Goal: Navigation & Orientation: Find specific page/section

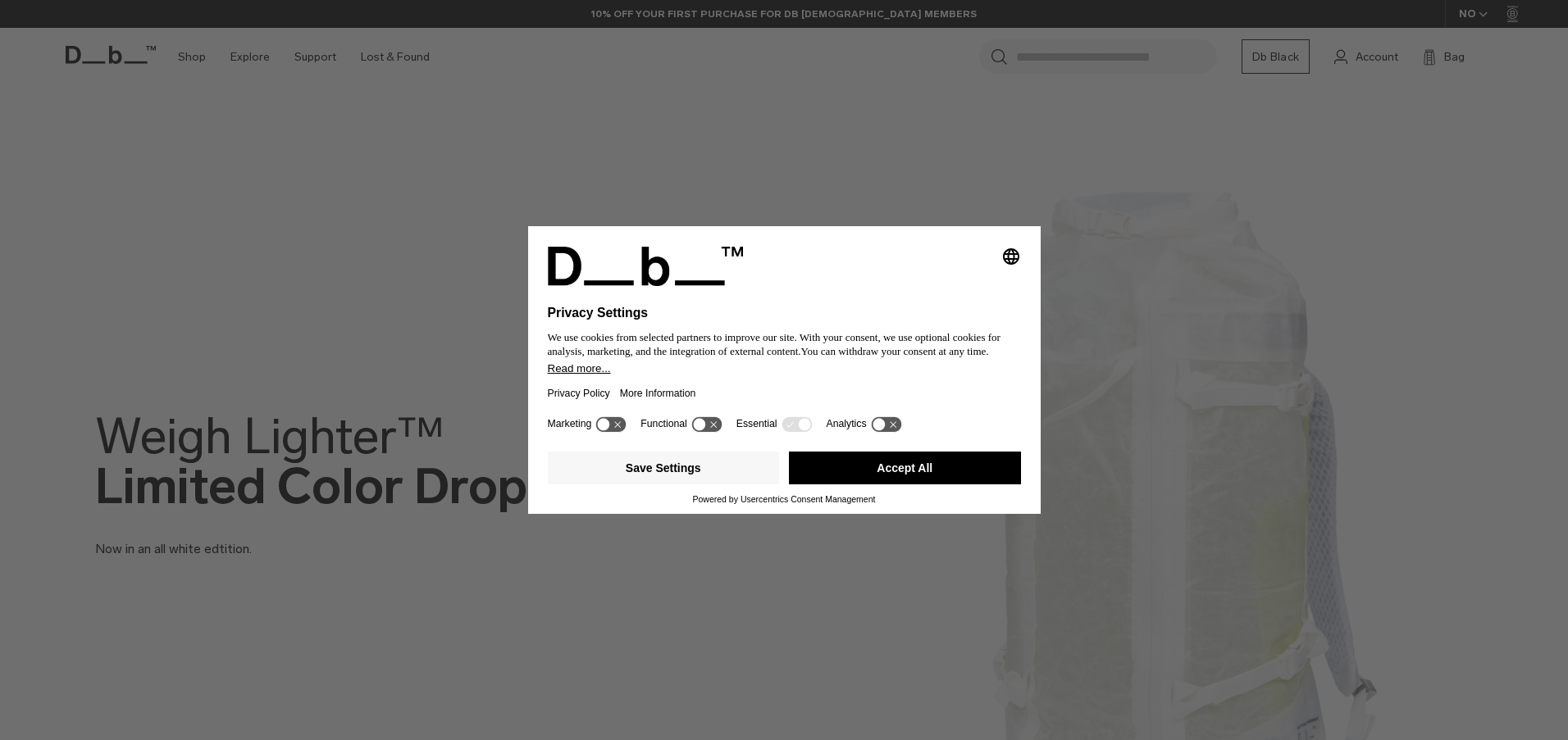
click at [892, 482] on button "Accept All" at bounding box center [905, 467] width 232 height 32
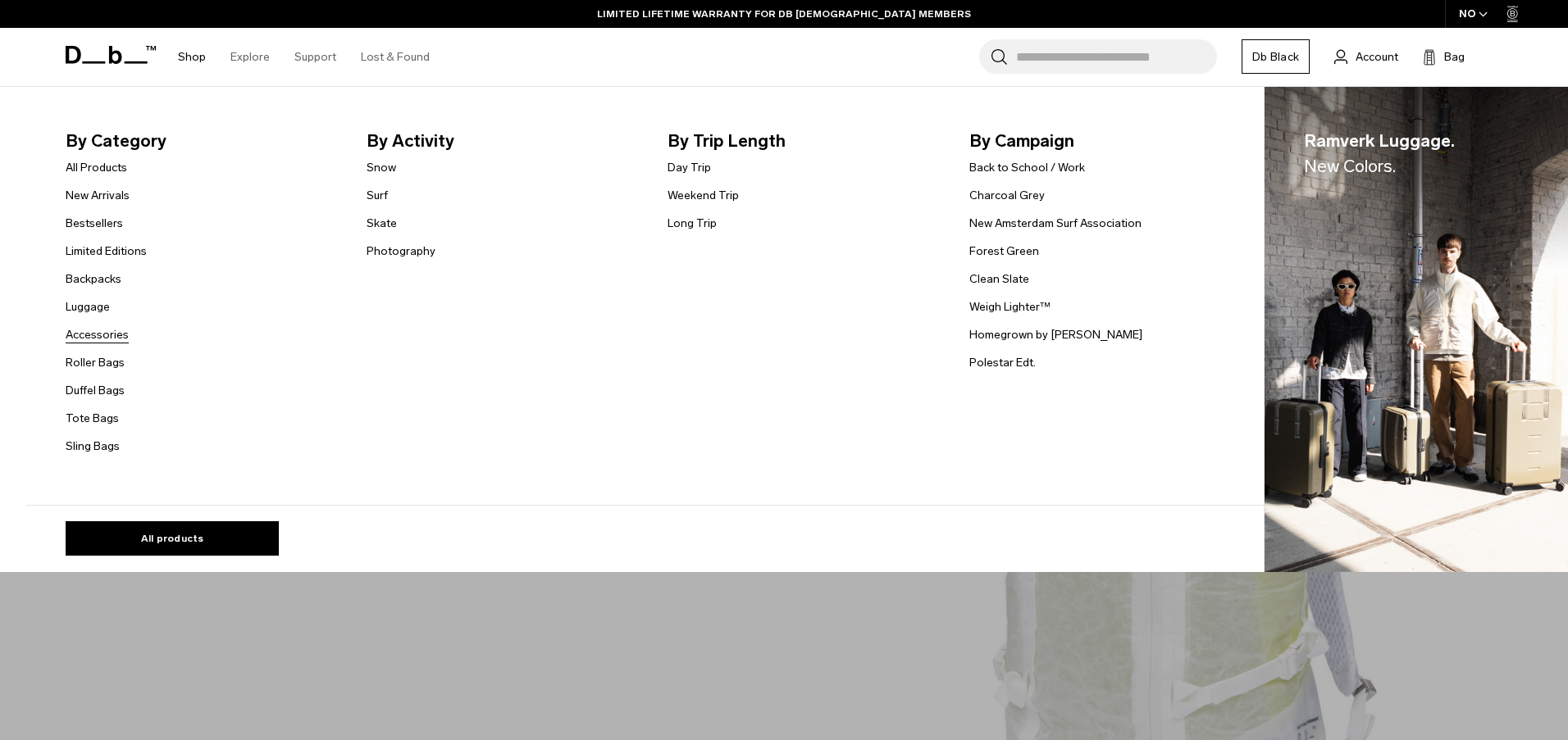
click at [105, 331] on link "Accessories" at bounding box center [97, 335] width 63 height 18
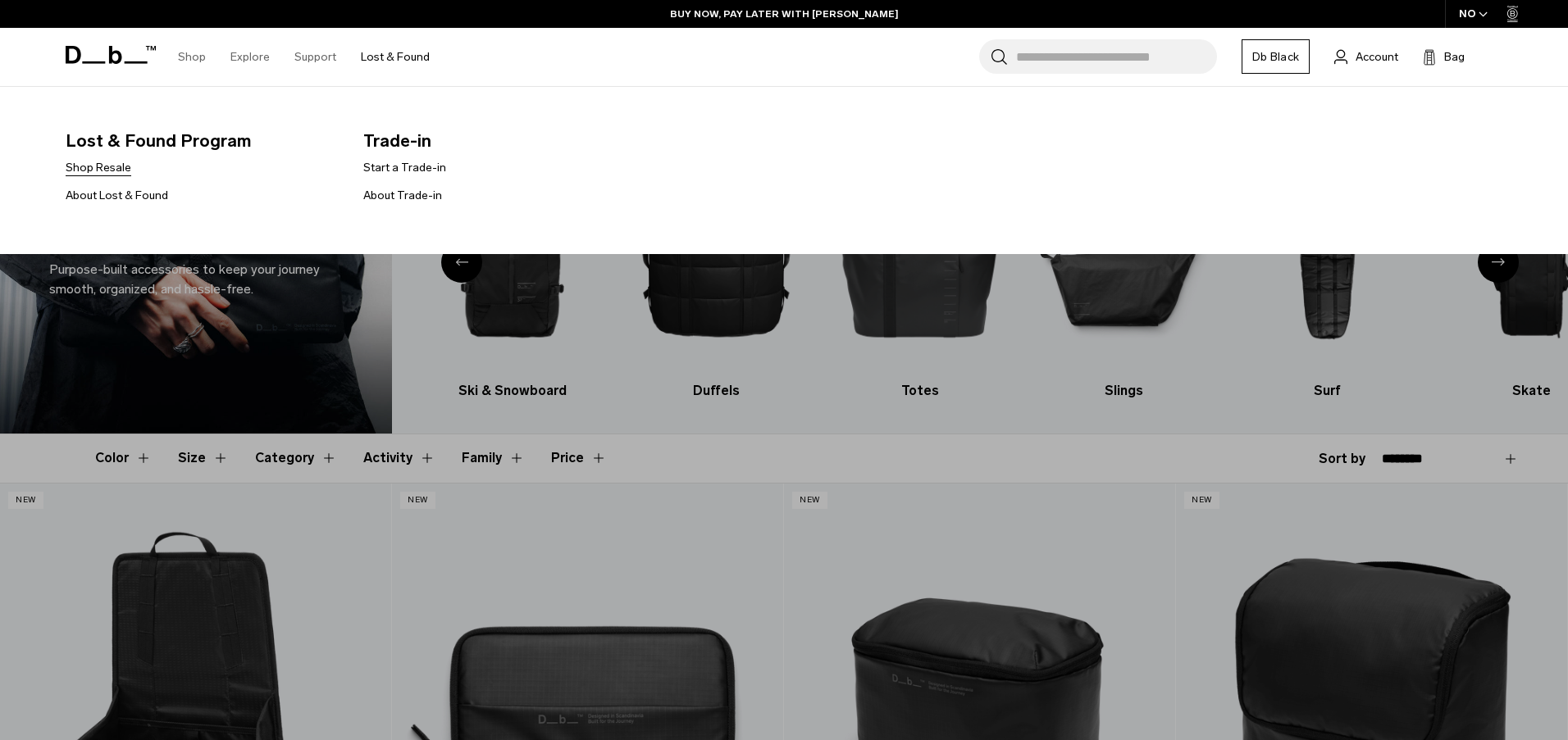
click at [107, 170] on link "Shop Resale" at bounding box center [98, 167] width 66 height 18
